Goal: Task Accomplishment & Management: Manage account settings

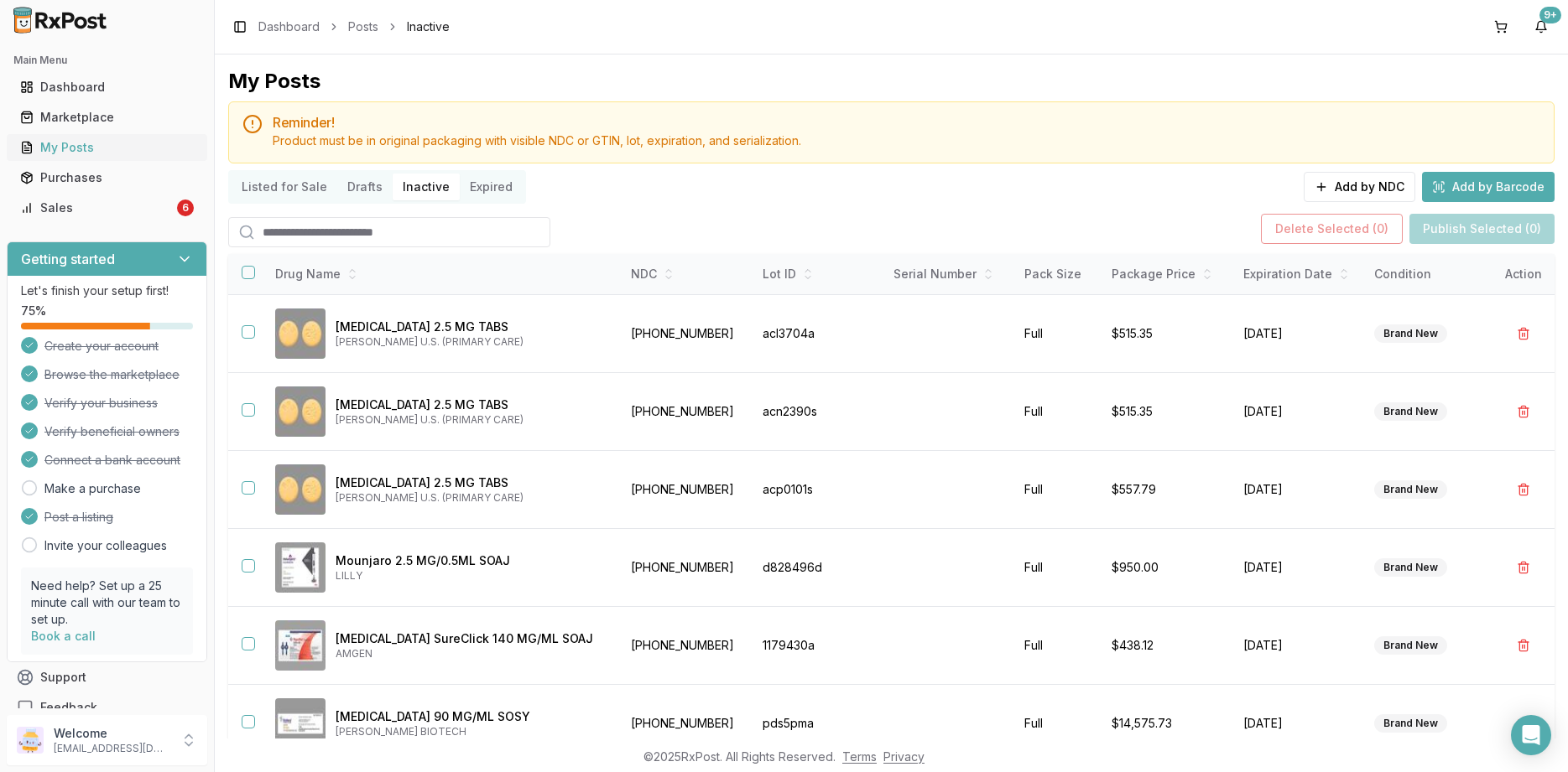
click at [58, 149] on div "My Posts" at bounding box center [107, 147] width 174 height 17
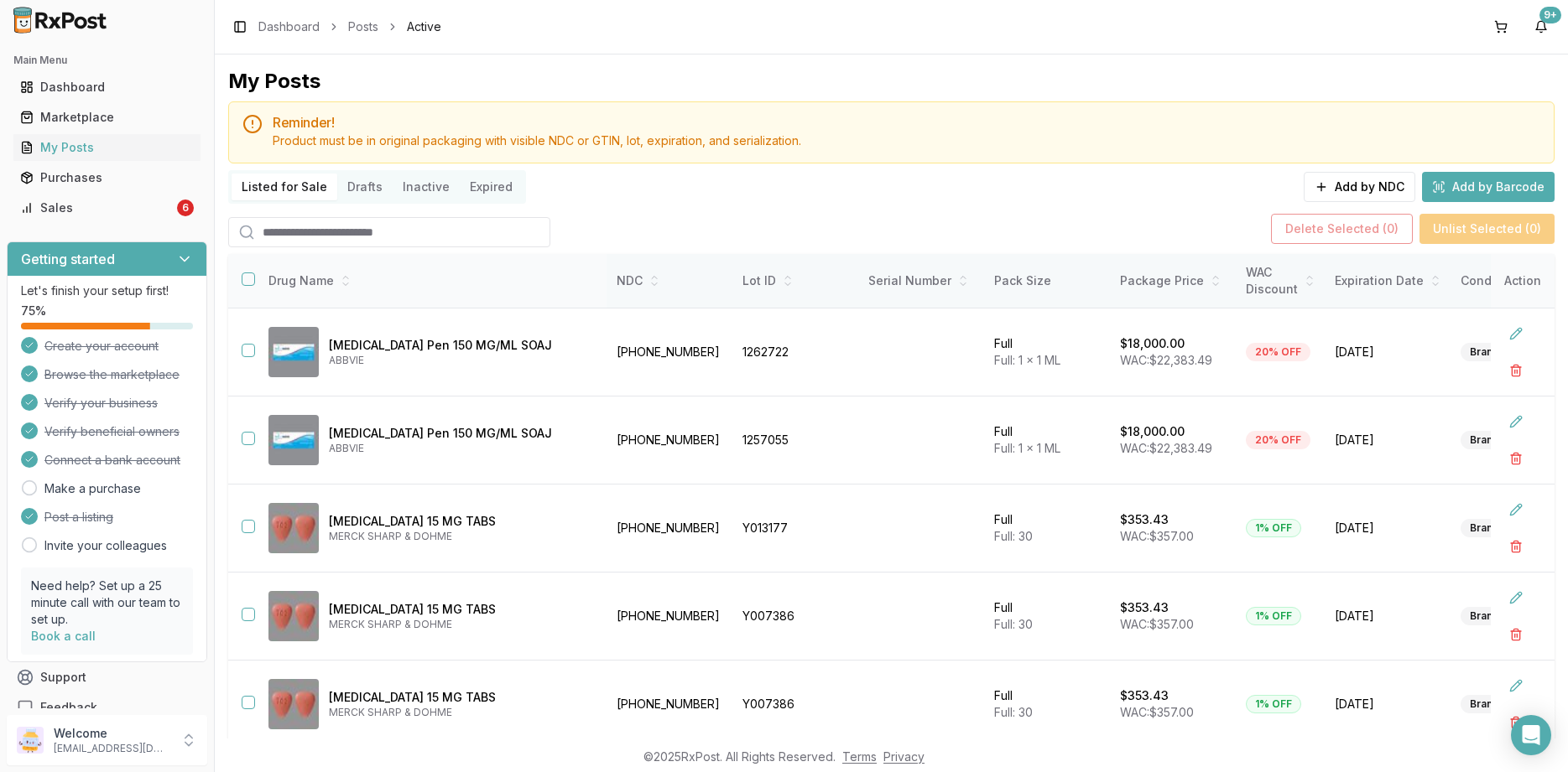
click at [247, 281] on button "button" at bounding box center [248, 279] width 13 height 13
click at [1381, 237] on button "Delete Selected ( 10 )" at bounding box center [1335, 230] width 147 height 30
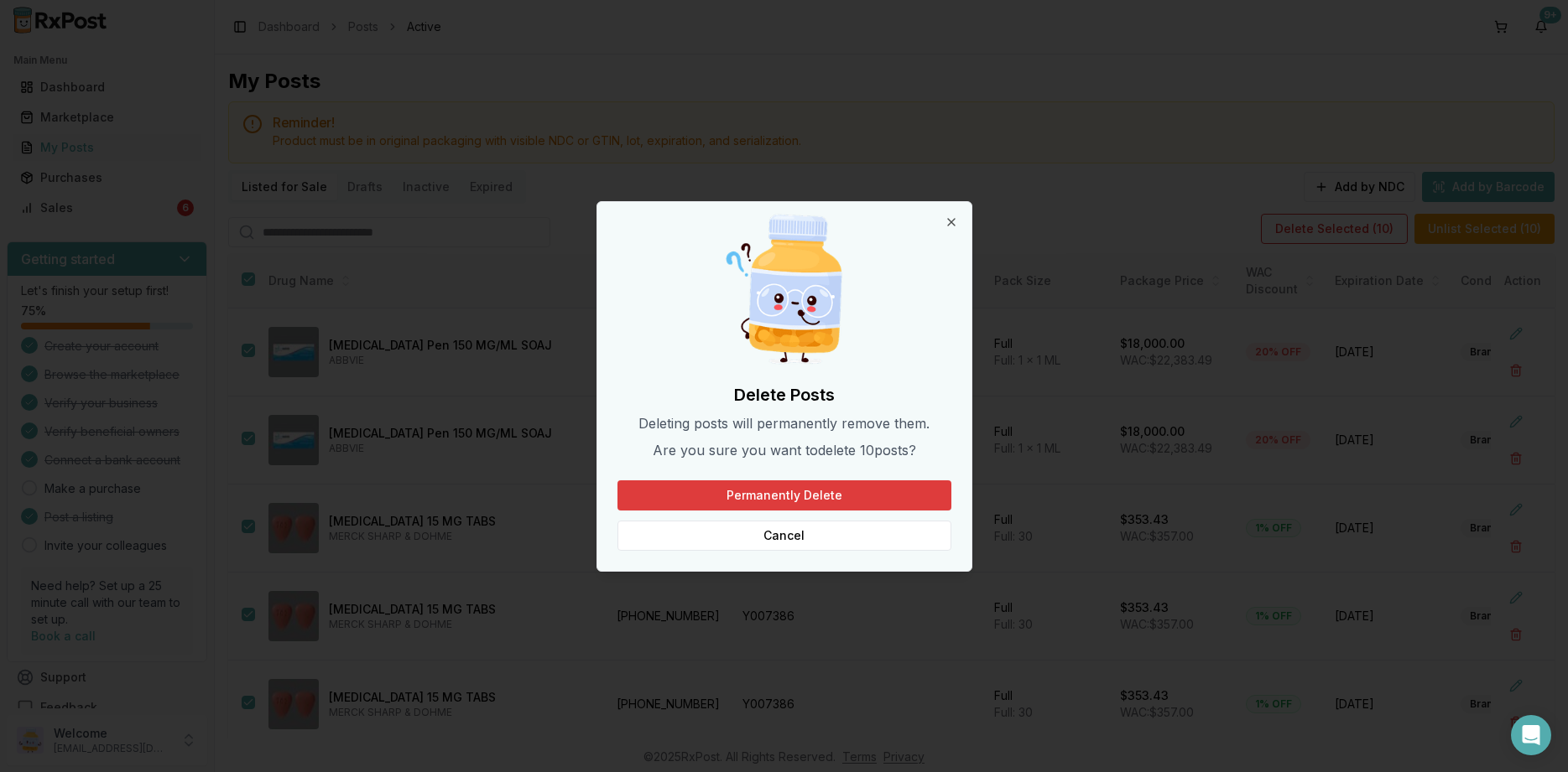
click at [833, 503] on button "Permanently Delete" at bounding box center [784, 496] width 334 height 30
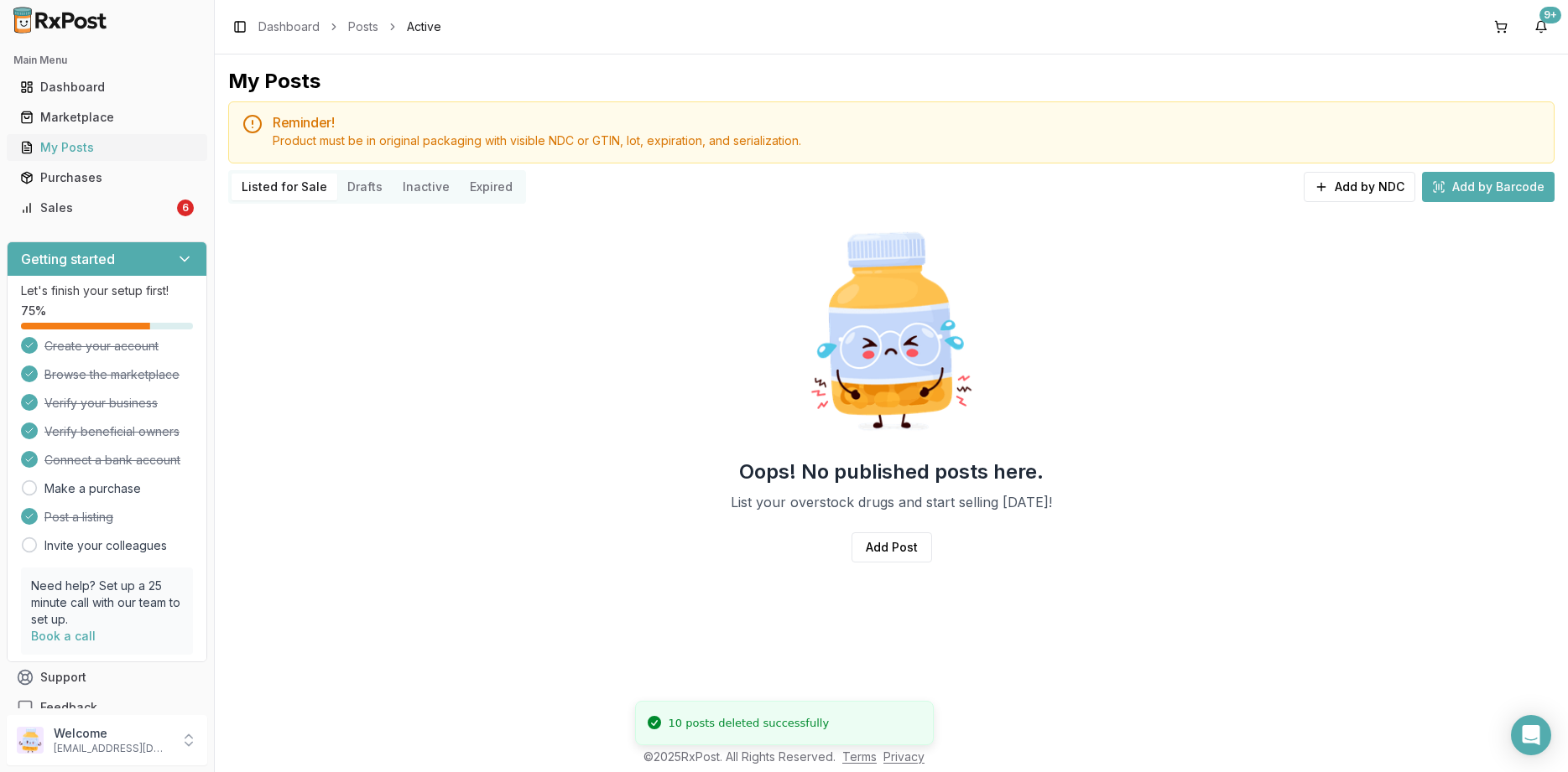
click at [71, 149] on div "My Posts" at bounding box center [107, 147] width 174 height 17
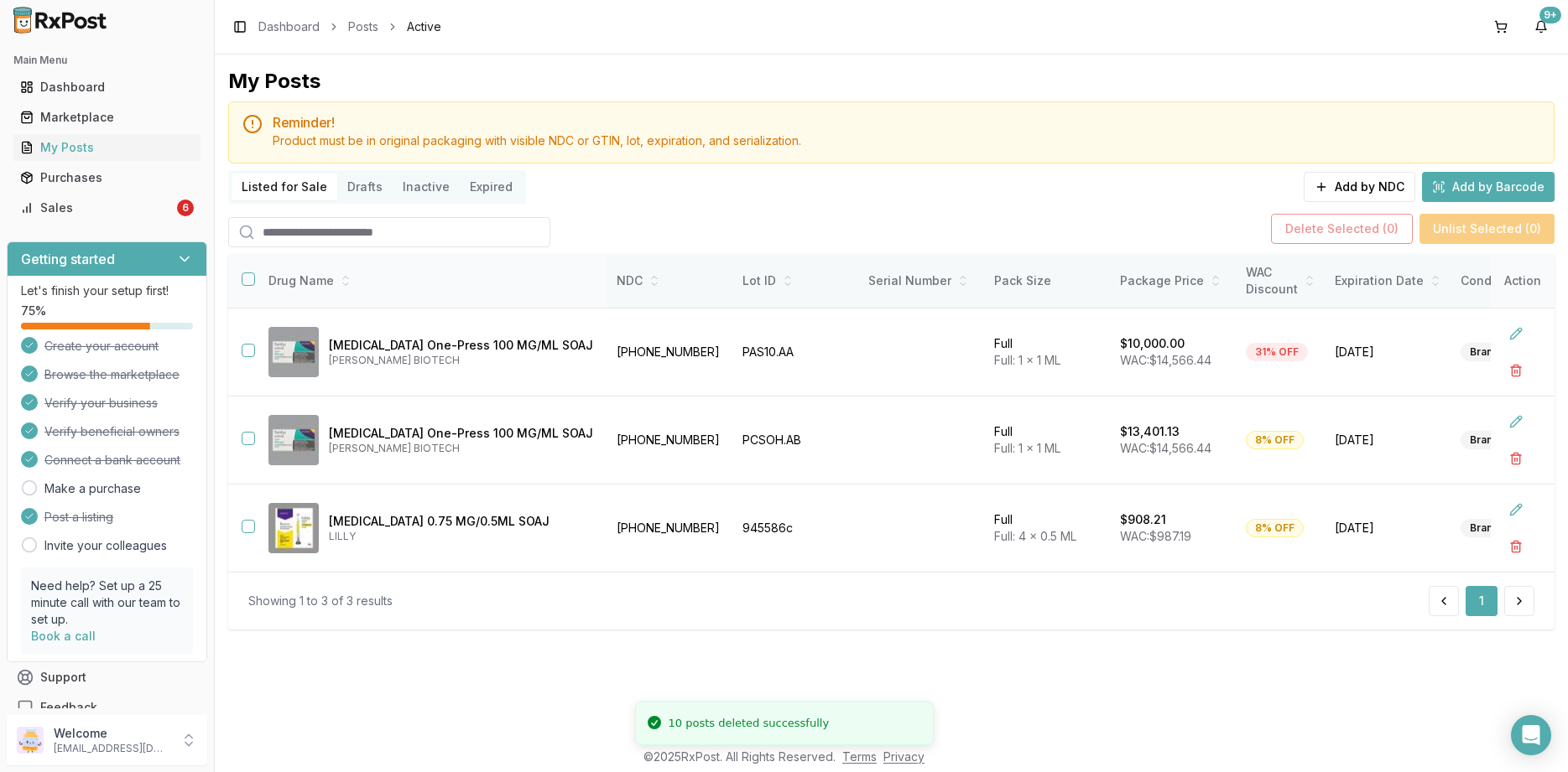
click at [244, 282] on button "button" at bounding box center [248, 279] width 13 height 13
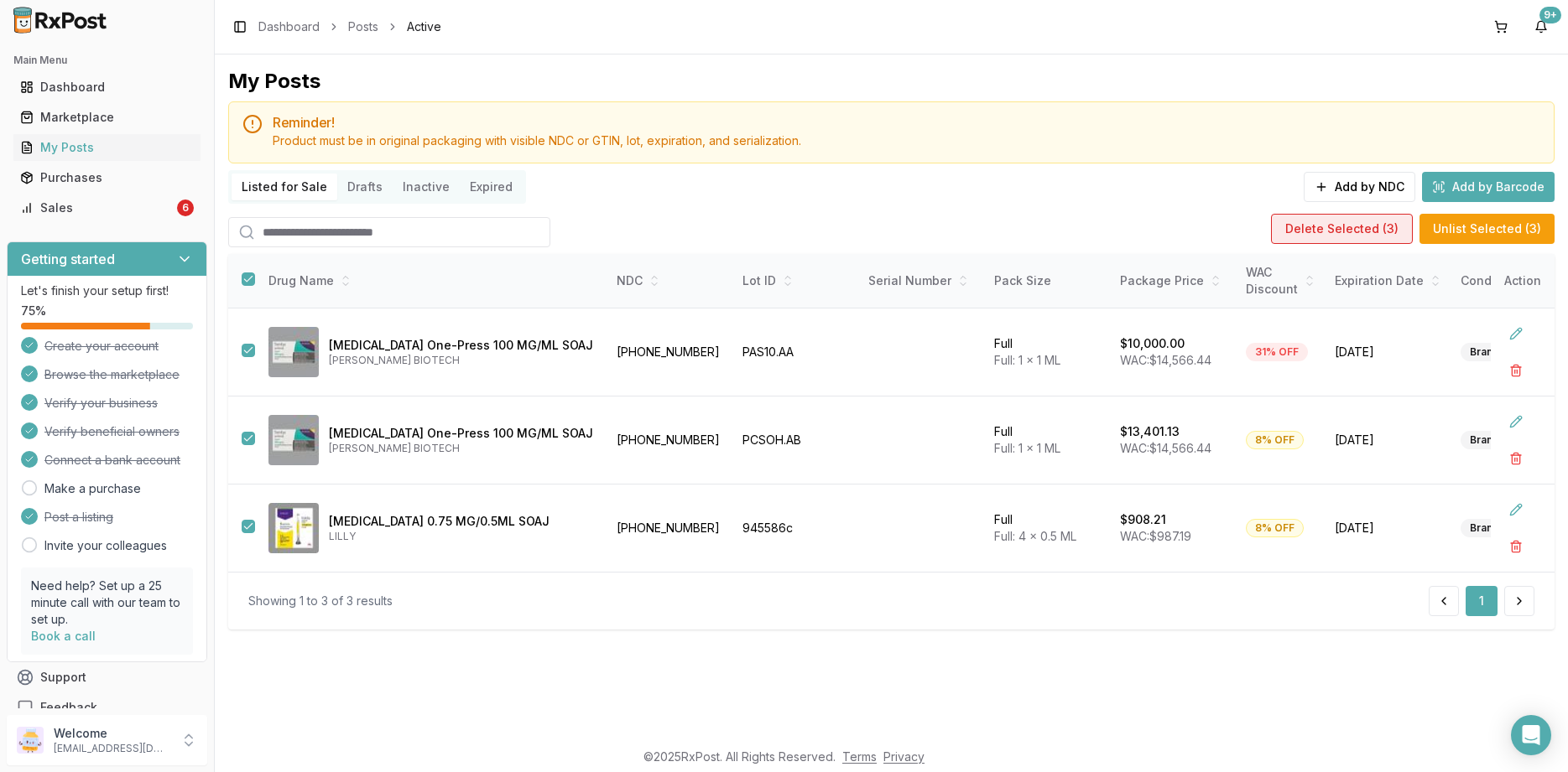
click at [1355, 236] on button "Delete Selected ( 3 )" at bounding box center [1342, 230] width 142 height 30
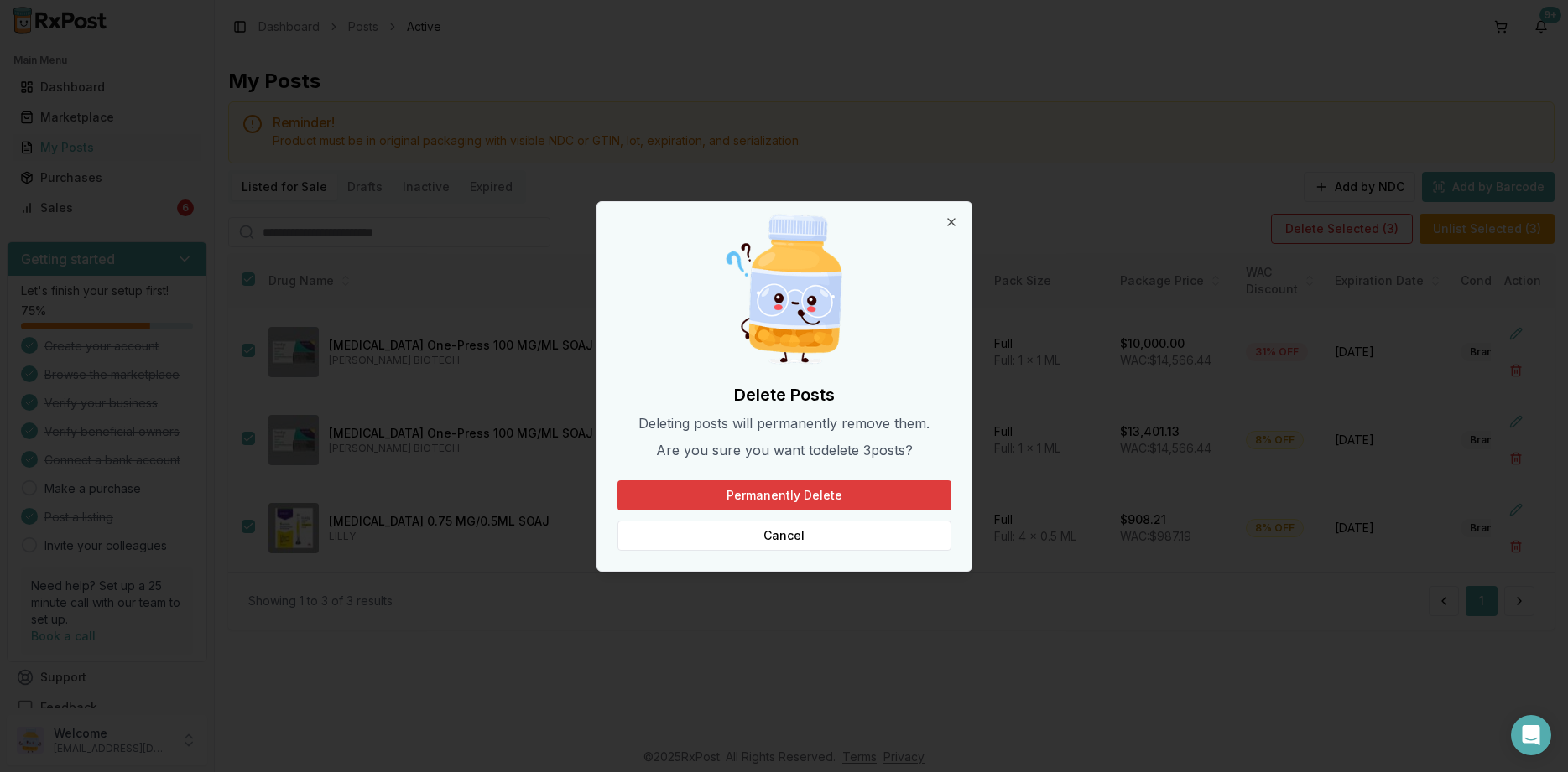
click at [750, 489] on button "Permanently Delete" at bounding box center [784, 496] width 334 height 30
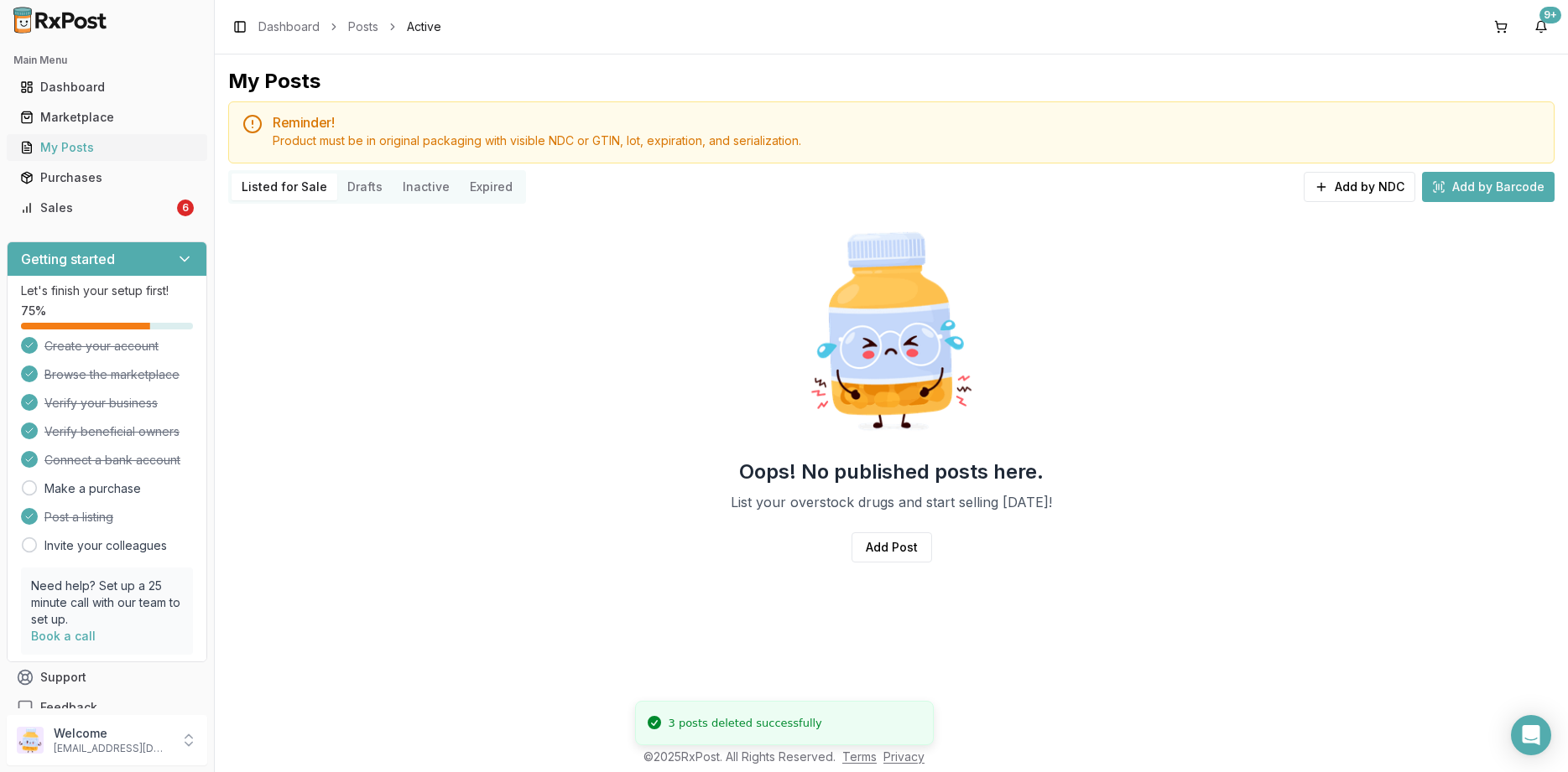
click at [130, 138] on link "My Posts" at bounding box center [107, 148] width 187 height 30
